Goal: Information Seeking & Learning: Learn about a topic

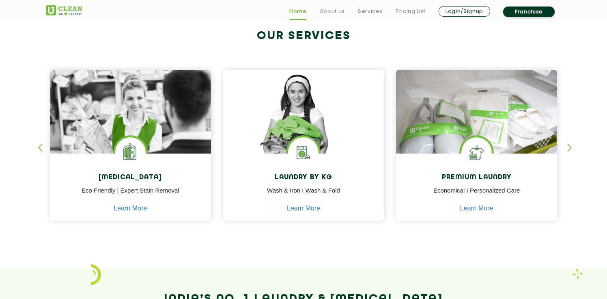
scroll to position [316, 0]
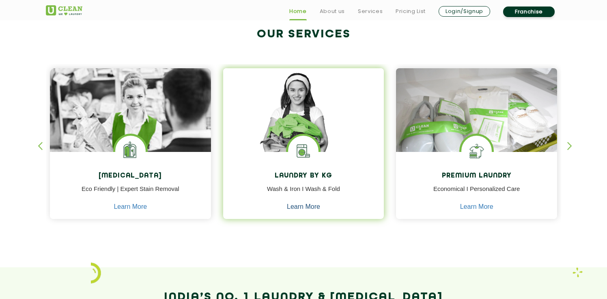
click at [309, 205] on link "Learn More" at bounding box center [303, 206] width 33 height 7
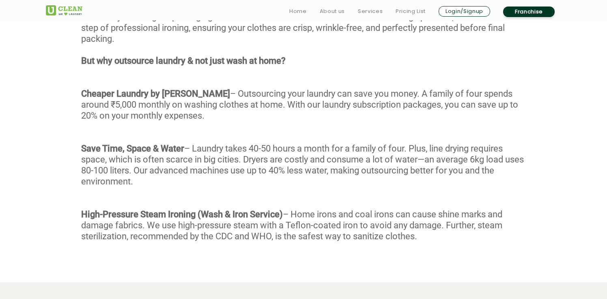
scroll to position [461, 0]
drag, startPoint x: 281, startPoint y: 93, endPoint x: 291, endPoint y: 114, distance: 22.7
click at [291, 114] on div "With our Wash & Fold service, every garment undergoes a meticulous 4-stage proc…" at bounding box center [303, 130] width 607 height 261
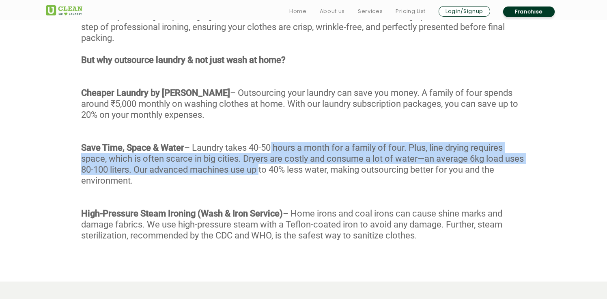
drag, startPoint x: 273, startPoint y: 144, endPoint x: 280, endPoint y: 173, distance: 29.6
click at [280, 173] on div "With our Wash & Fold service, every garment undergoes a meticulous 4-stage proc…" at bounding box center [303, 130] width 607 height 261
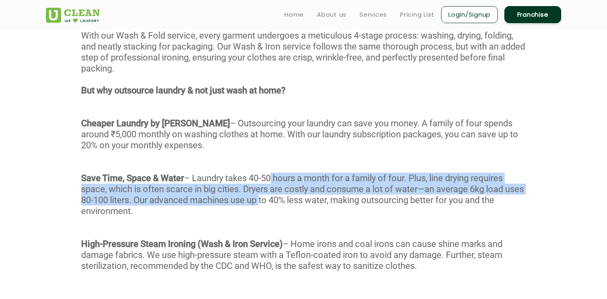
scroll to position [353, 0]
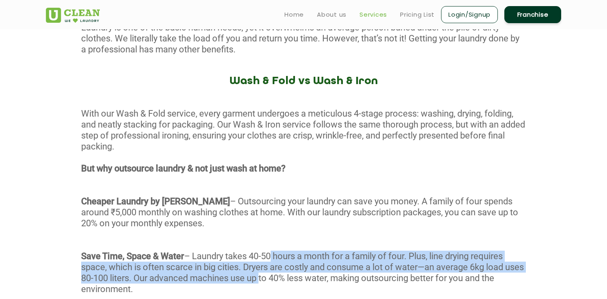
click at [379, 12] on link "Services" at bounding box center [374, 15] width 28 height 10
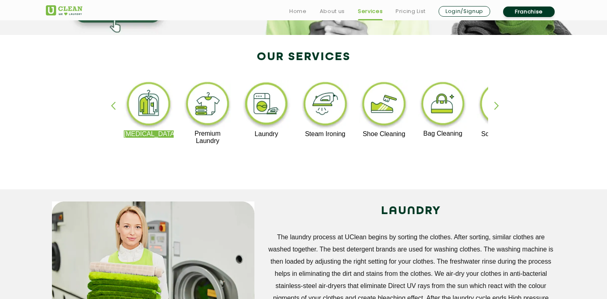
scroll to position [159, 0]
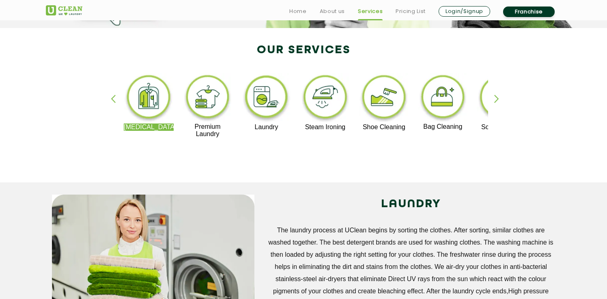
click at [498, 95] on div "button" at bounding box center [500, 106] width 12 height 22
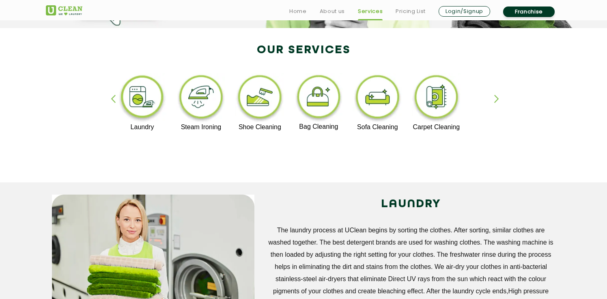
click at [113, 97] on div "button" at bounding box center [117, 106] width 12 height 22
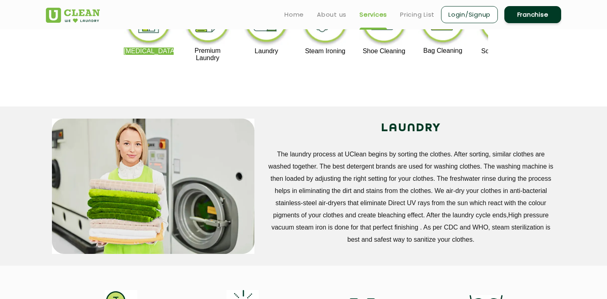
scroll to position [125, 0]
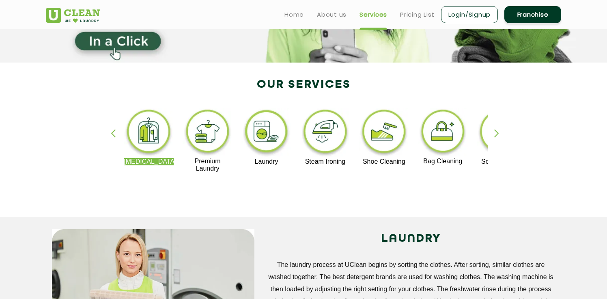
click at [270, 128] on img at bounding box center [266, 133] width 50 height 50
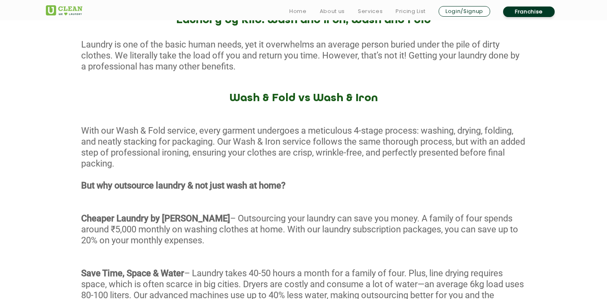
scroll to position [339, 0]
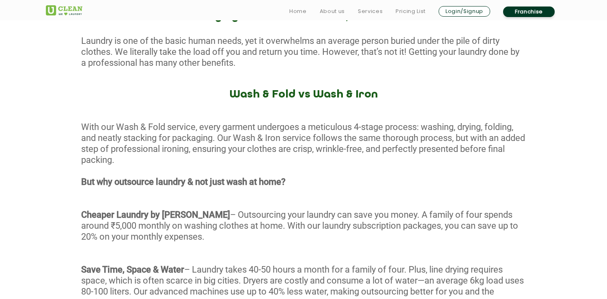
click at [234, 136] on div "With our Wash & Fold service, every garment undergoes a meticulous 4-stage proc…" at bounding box center [303, 251] width 607 height 261
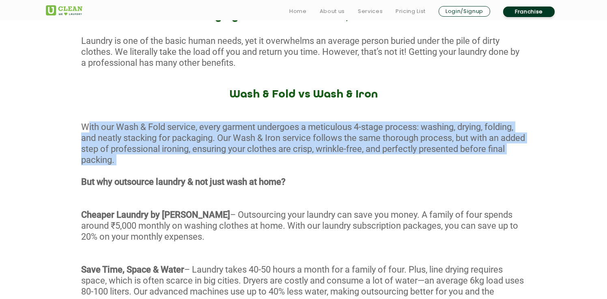
click at [234, 136] on div "With our Wash & Fold service, every garment undergoes a meticulous 4-stage proc…" at bounding box center [303, 251] width 607 height 261
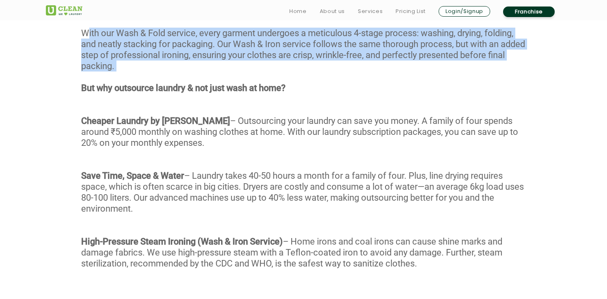
scroll to position [439, 0]
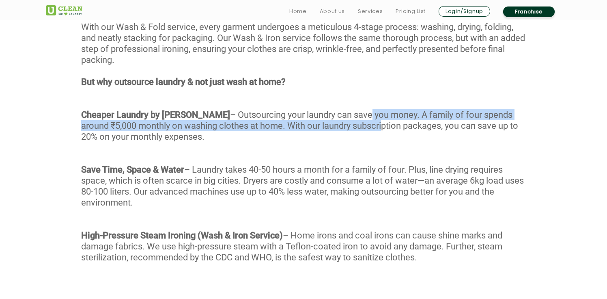
drag, startPoint x: 319, startPoint y: 114, endPoint x: 325, endPoint y: 129, distance: 17.0
click at [325, 129] on div "With our Wash & Fold service, every garment undergoes a meticulous 4-stage proc…" at bounding box center [303, 152] width 607 height 261
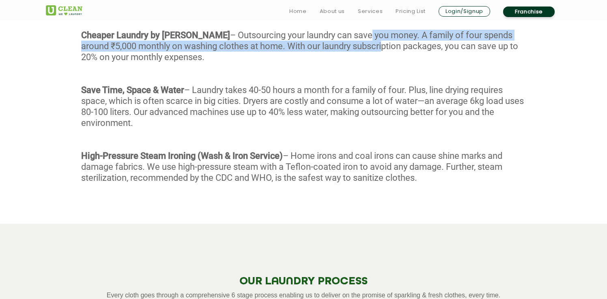
scroll to position [523, 0]
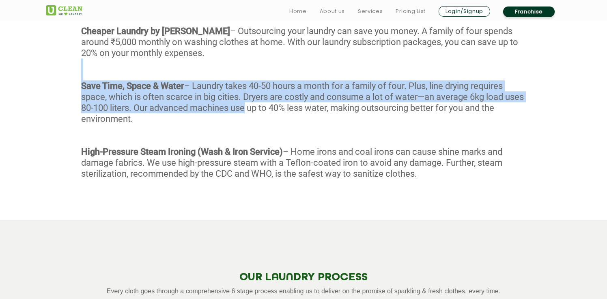
drag, startPoint x: 254, startPoint y: 79, endPoint x: 265, endPoint y: 108, distance: 30.9
click at [264, 108] on div "With our Wash & Fold service, every garment undergoes a meticulous 4-stage proc…" at bounding box center [303, 68] width 607 height 261
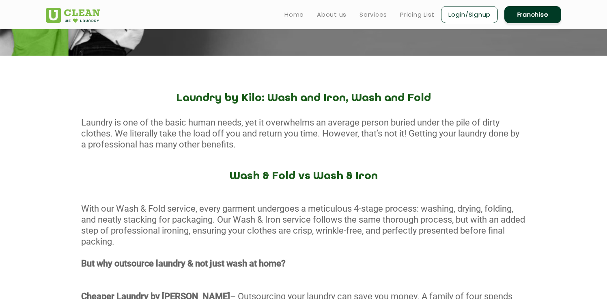
scroll to position [0, 0]
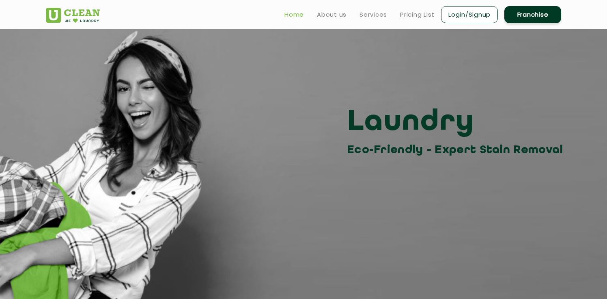
click at [291, 12] on link "Home" at bounding box center [293, 15] width 19 height 10
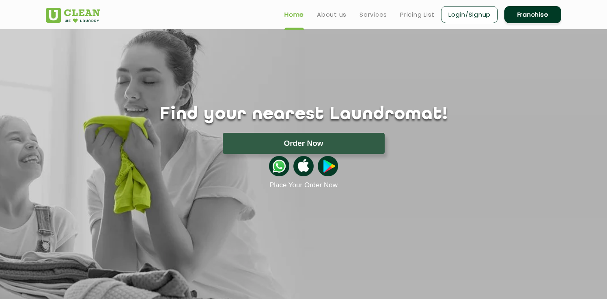
click at [417, 15] on link "Pricing List" at bounding box center [417, 15] width 34 height 10
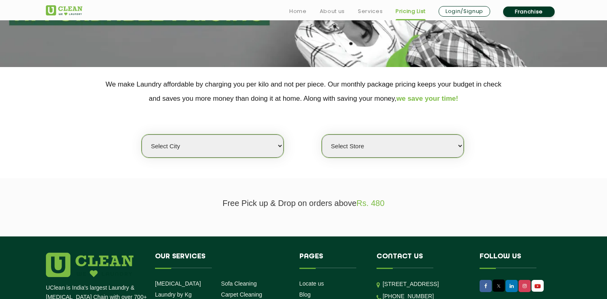
scroll to position [130, 0]
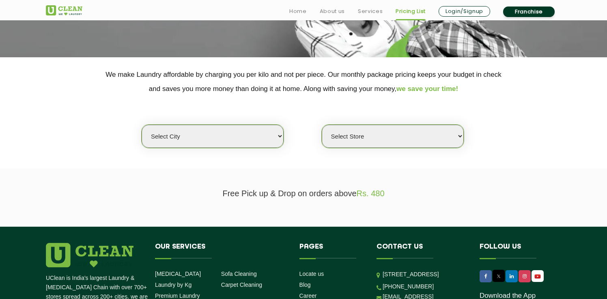
click at [225, 142] on select "Select city [GEOGRAPHIC_DATA] [GEOGRAPHIC_DATA] [GEOGRAPHIC_DATA] [GEOGRAPHIC_D…" at bounding box center [213, 136] width 142 height 23
select select "5"
click at [142, 125] on select "Select city [GEOGRAPHIC_DATA] [GEOGRAPHIC_DATA] [GEOGRAPHIC_DATA] [GEOGRAPHIC_D…" at bounding box center [213, 136] width 142 height 23
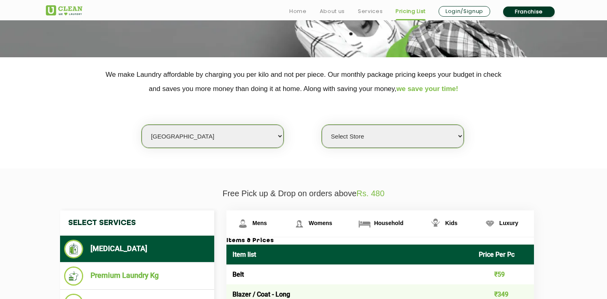
click at [373, 134] on select "Select Store UClean Narsingi UClean Nizampet UClean Sangareddy UClean Gachibowl…" at bounding box center [393, 136] width 142 height 23
select select "383"
click at [322, 125] on select "Select Store UClean Narsingi UClean Nizampet UClean Sangareddy UClean Gachibowl…" at bounding box center [393, 136] width 142 height 23
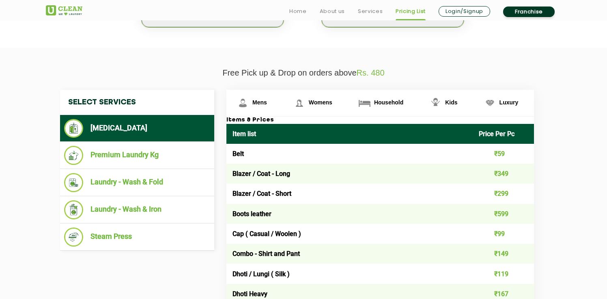
scroll to position [260, 0]
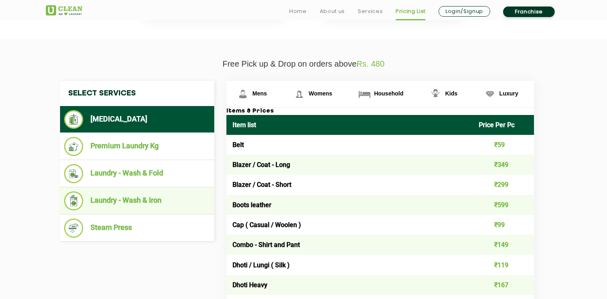
click at [149, 202] on li "Laundry - Wash & Iron" at bounding box center [137, 200] width 146 height 19
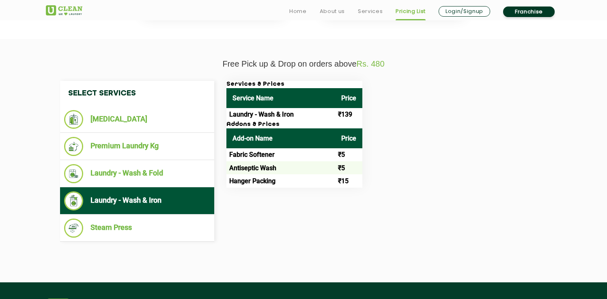
click at [267, 113] on td "Laundry - Wash & Iron" at bounding box center [280, 114] width 109 height 13
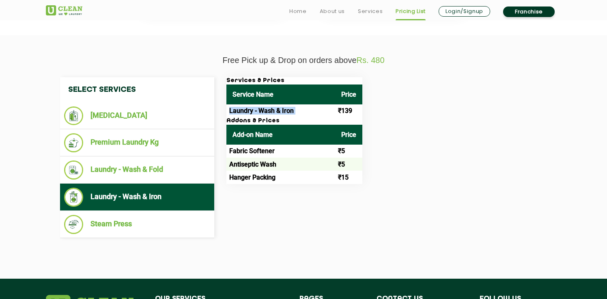
scroll to position [265, 0]
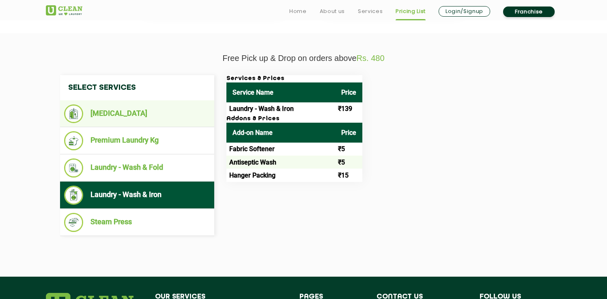
click at [122, 113] on li "[MEDICAL_DATA]" at bounding box center [137, 113] width 146 height 19
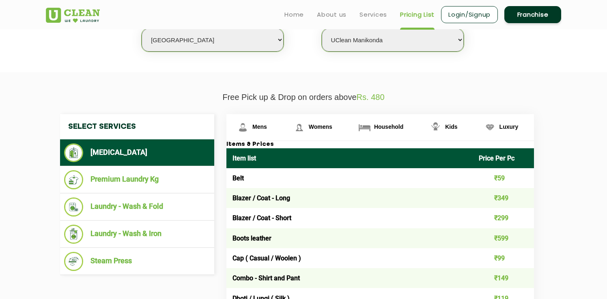
scroll to position [226, 0]
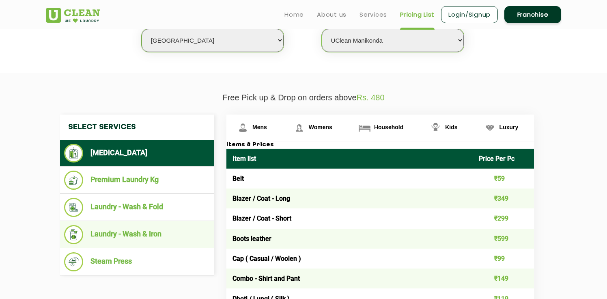
click at [118, 236] on li "Laundry - Wash & Iron" at bounding box center [137, 234] width 146 height 19
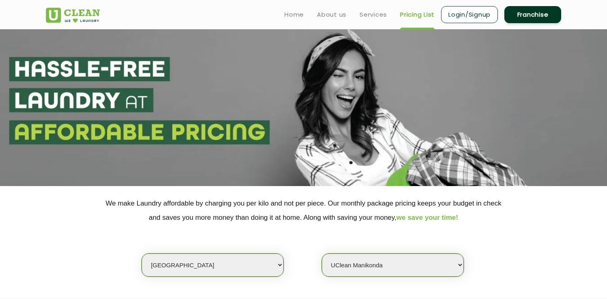
scroll to position [0, 0]
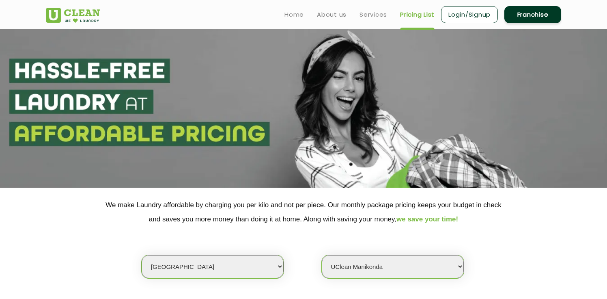
click at [191, 200] on p "We make Laundry affordable by charging you per kilo and not per piece. Our mont…" at bounding box center [303, 212] width 515 height 28
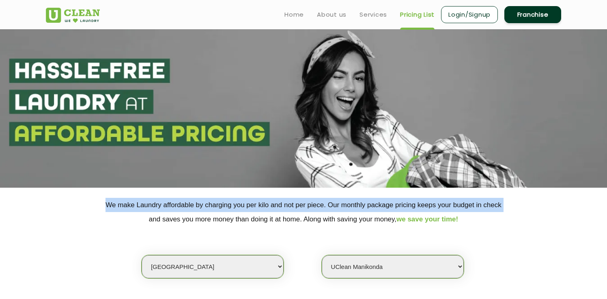
click at [191, 200] on p "We make Laundry affordable by charging you per kilo and not per piece. Our mont…" at bounding box center [303, 212] width 515 height 28
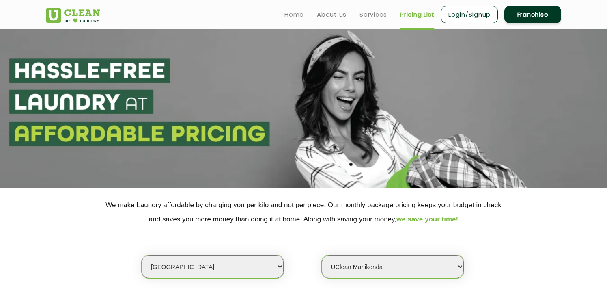
click at [212, 222] on p "We make Laundry affordable by charging you per kilo and not per piece. Our mont…" at bounding box center [303, 212] width 515 height 28
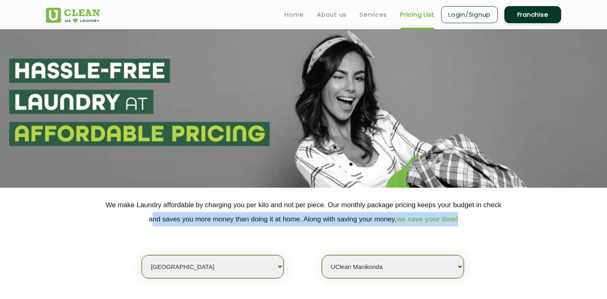
click at [212, 222] on p "We make Laundry affordable by charging you per kilo and not per piece. Our mont…" at bounding box center [303, 212] width 515 height 28
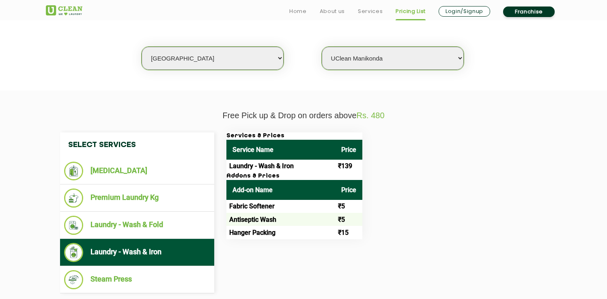
scroll to position [213, 0]
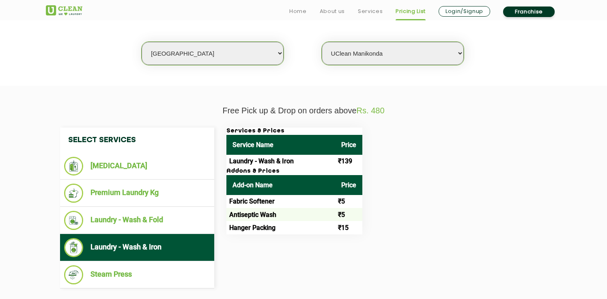
click at [278, 161] on td "Laundry - Wash & Iron" at bounding box center [280, 161] width 109 height 13
click at [349, 158] on td "₹139" at bounding box center [348, 161] width 27 height 13
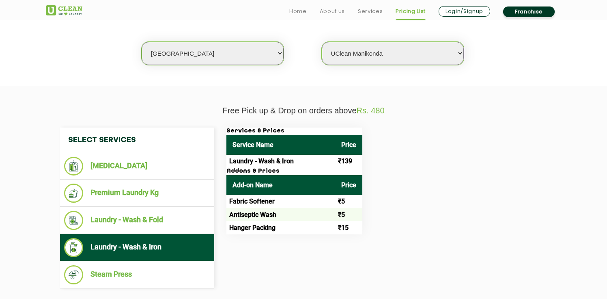
click at [350, 164] on td "₹139" at bounding box center [348, 161] width 27 height 13
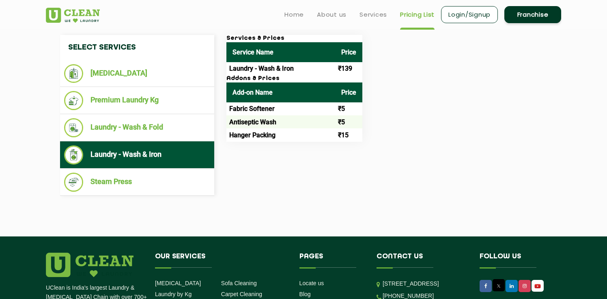
scroll to position [254, 0]
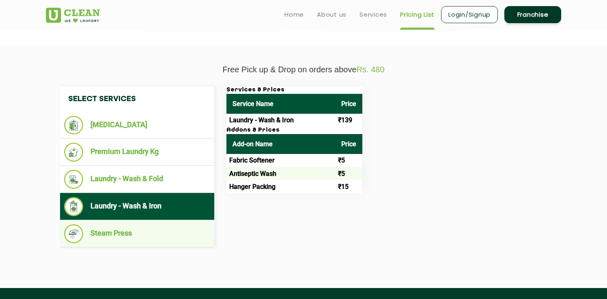
click at [151, 233] on li "Steam Press" at bounding box center [137, 233] width 146 height 19
